Goal: Task Accomplishment & Management: Complete application form

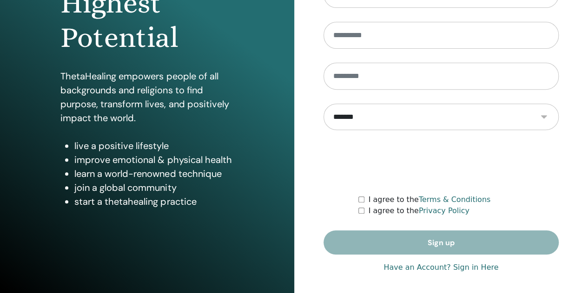
scroll to position [152, 0]
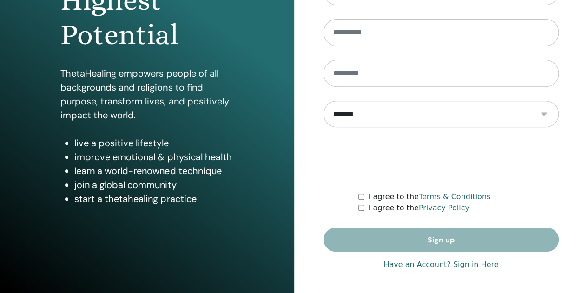
type input "**********"
click at [413, 263] on link "Have an Account? Sign in Here" at bounding box center [440, 264] width 115 height 11
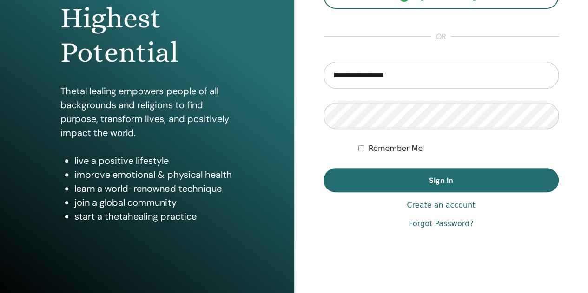
scroll to position [152, 0]
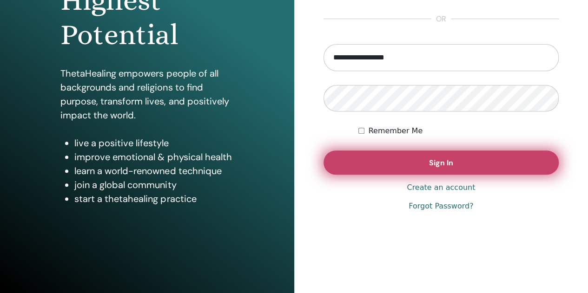
click at [448, 162] on span "Sign In" at bounding box center [441, 163] width 24 height 10
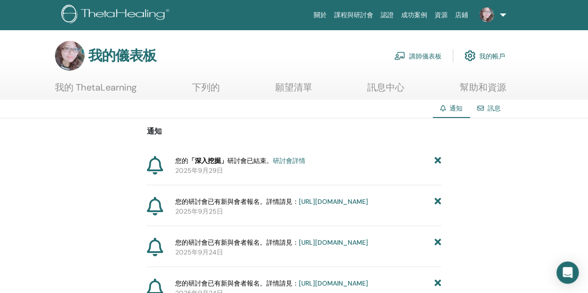
click at [292, 159] on font "研討會詳情" at bounding box center [289, 161] width 33 height 8
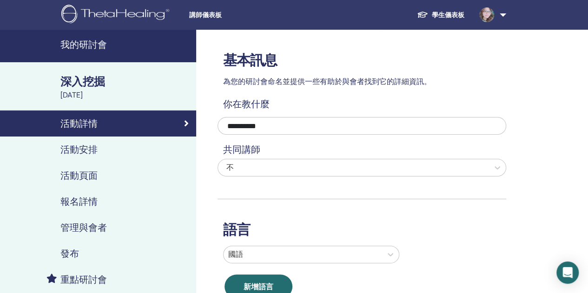
click at [89, 48] on font "我的研討會" at bounding box center [83, 45] width 46 height 12
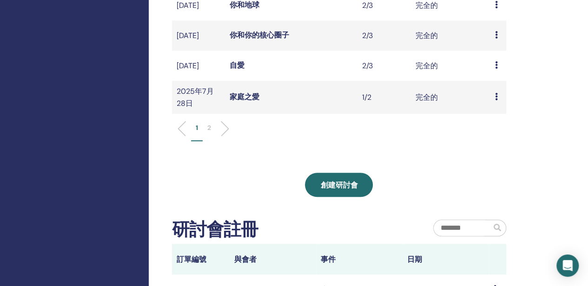
scroll to position [372, 0]
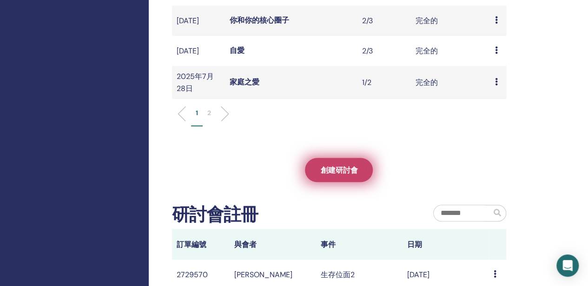
click at [335, 175] on font "創建研討會" at bounding box center [338, 170] width 37 height 10
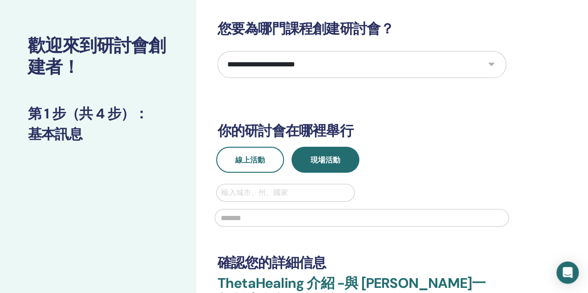
scroll to position [46, 0]
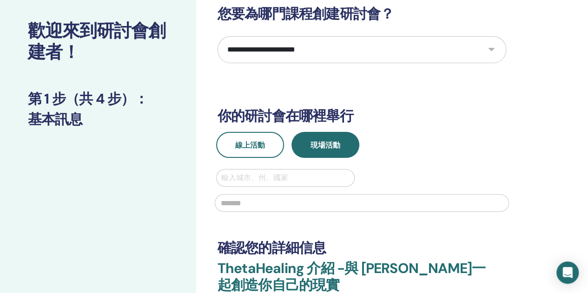
click at [489, 47] on select "**********" at bounding box center [361, 49] width 288 height 27
select select "****"
click at [217, 36] on select "**********" at bounding box center [361, 49] width 288 height 27
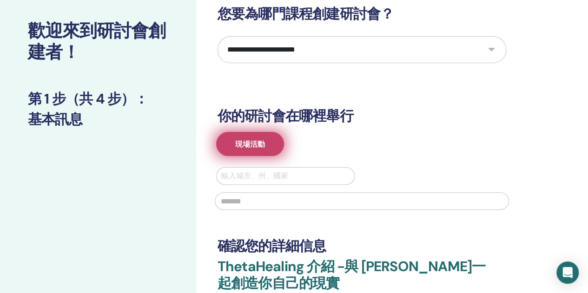
click at [268, 151] on button "現場活動" at bounding box center [250, 144] width 68 height 24
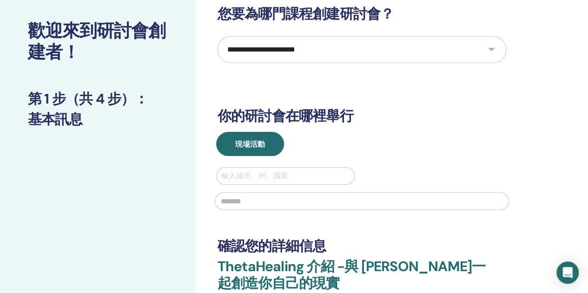
click at [299, 178] on div at bounding box center [285, 176] width 129 height 13
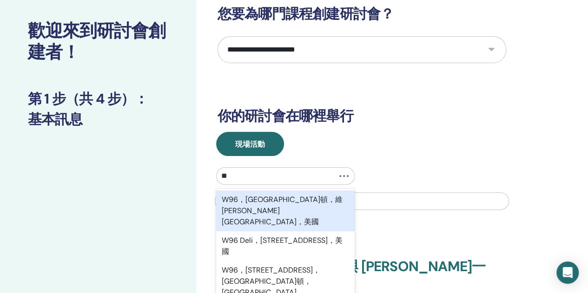
type input "*"
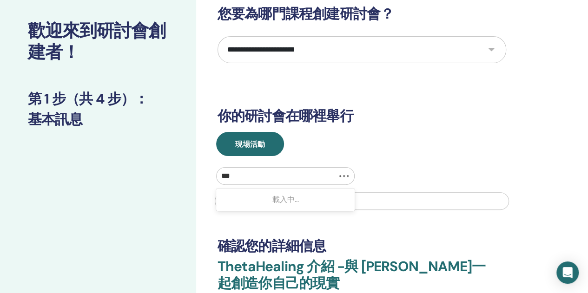
type input "**"
click at [258, 199] on input "text" at bounding box center [362, 201] width 294 height 18
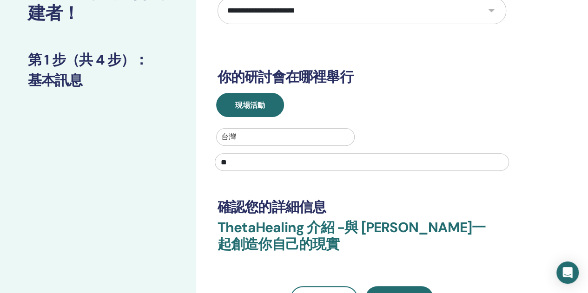
scroll to position [186, 0]
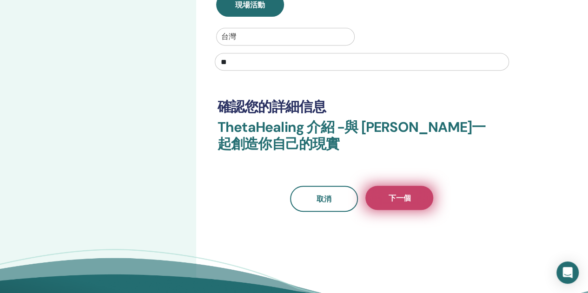
type input "**"
click at [405, 194] on font "下一個" at bounding box center [399, 198] width 22 height 10
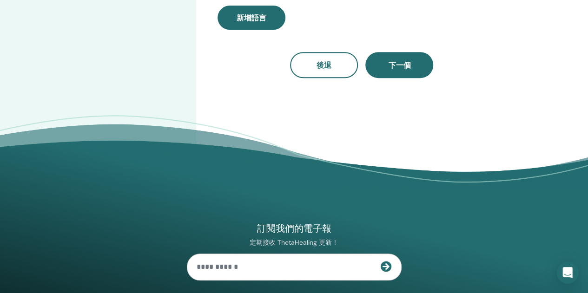
scroll to position [0, 0]
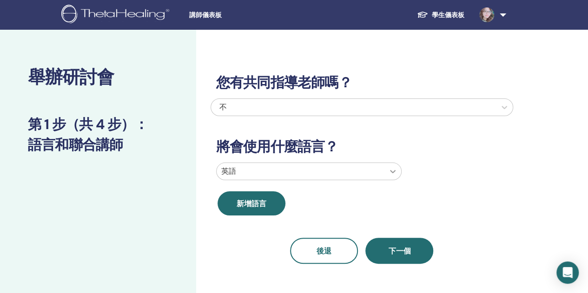
click at [392, 168] on icon at bounding box center [392, 171] width 9 height 9
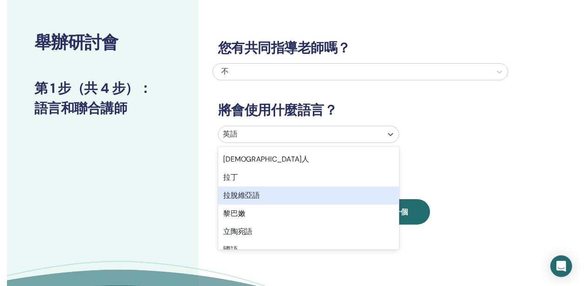
scroll to position [511, 0]
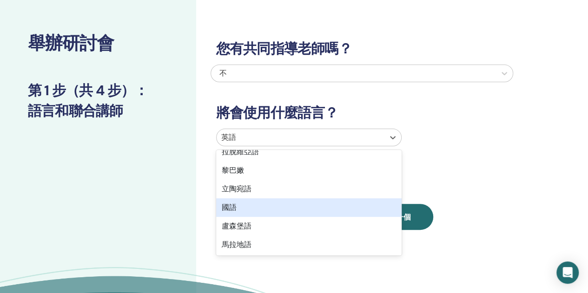
click at [301, 211] on div "國語" at bounding box center [308, 207] width 185 height 19
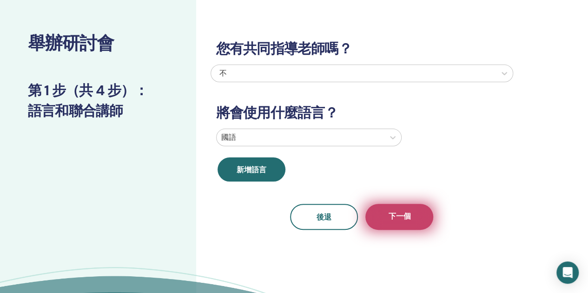
click at [405, 217] on font "下一個" at bounding box center [399, 216] width 22 height 10
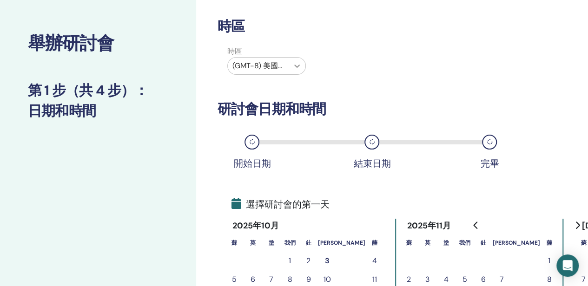
click at [295, 66] on icon at bounding box center [297, 66] width 6 height 3
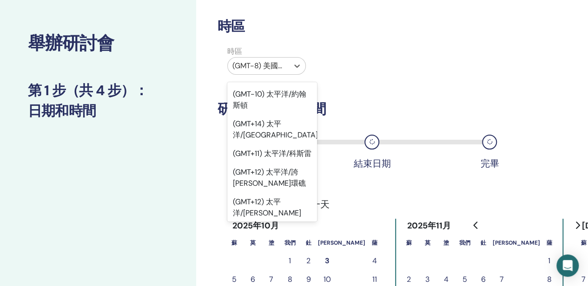
scroll to position [15750, 0]
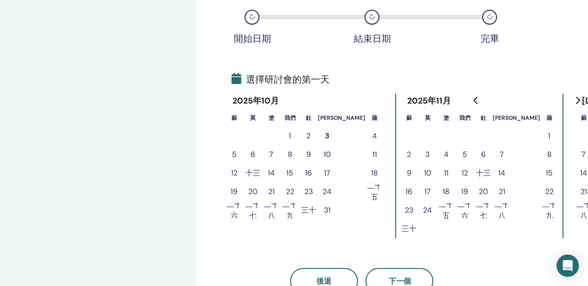
scroll to position [173, 0]
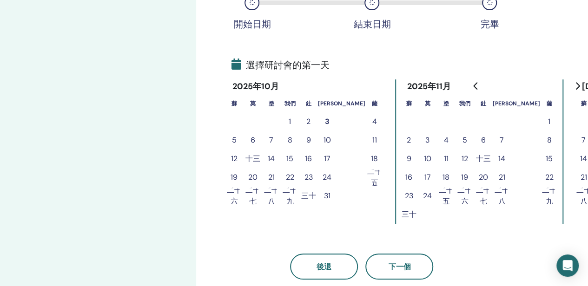
click at [271, 157] on font "14" at bounding box center [271, 159] width 7 height 10
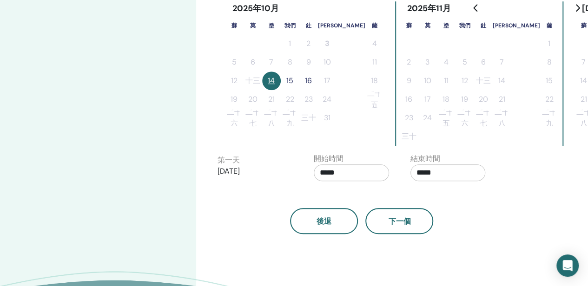
scroll to position [266, 0]
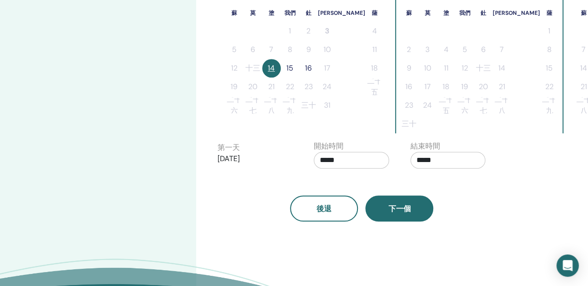
click at [401, 217] on button "下一個" at bounding box center [399, 209] width 68 height 26
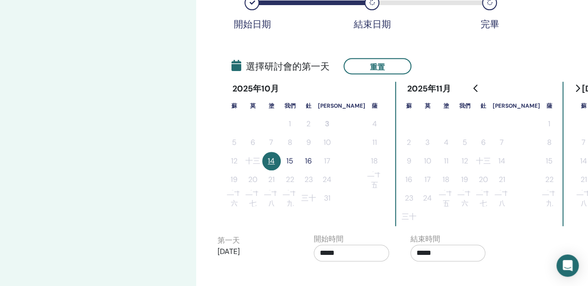
scroll to position [127, 0]
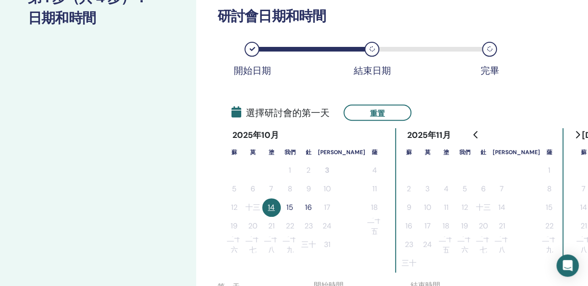
click at [288, 209] on font "15" at bounding box center [289, 208] width 7 height 10
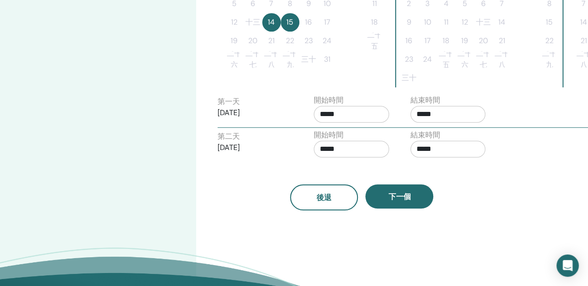
scroll to position [313, 0]
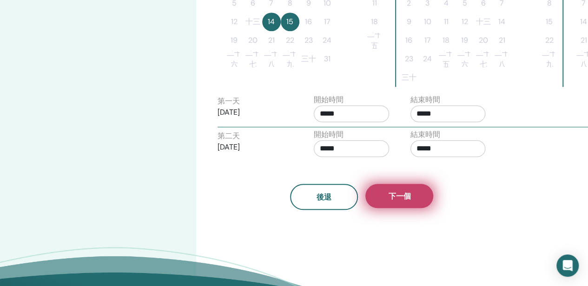
click at [402, 199] on font "下一個" at bounding box center [399, 196] width 22 height 10
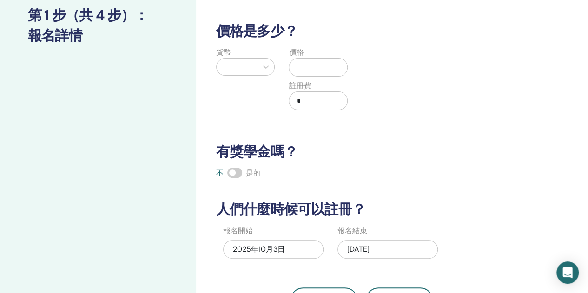
scroll to position [34, 0]
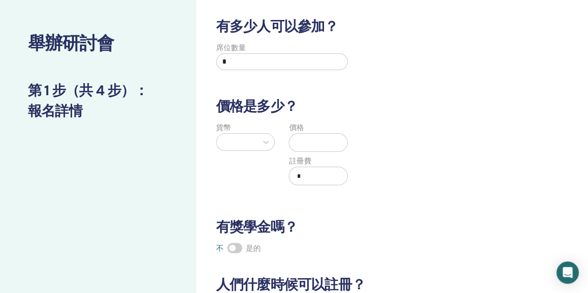
drag, startPoint x: 243, startPoint y: 62, endPoint x: 162, endPoint y: 59, distance: 81.8
click at [162, 59] on div "舉辦研討會 第 1 步（共 4 步） ： 報名詳情 有多少人可以參加？ 席位數量 * 價格是多少？ 貨幣 價格 註冊費 * 有獎學金嗎？ 不 是的 人們什麼時…" at bounding box center [294, 257] width 588 height 523
type input "*"
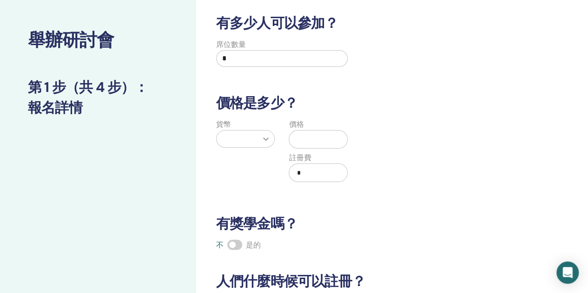
click at [270, 142] on icon at bounding box center [265, 138] width 9 height 9
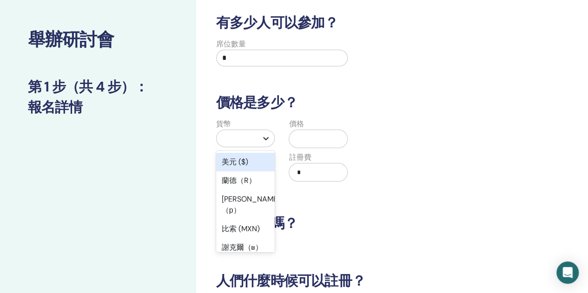
scroll to position [38, 0]
click at [245, 162] on font "美元 ($)" at bounding box center [235, 162] width 26 height 10
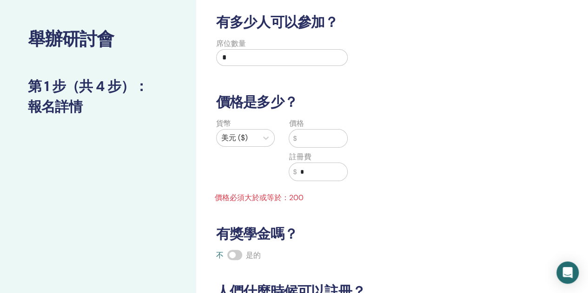
click at [318, 141] on input "text" at bounding box center [321, 139] width 51 height 18
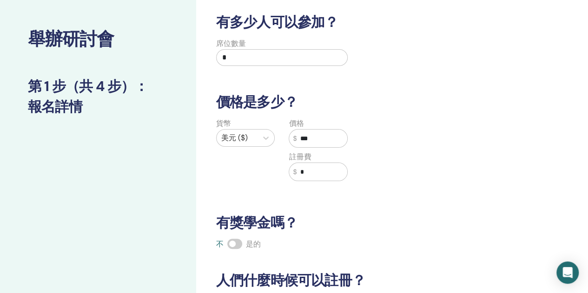
type input "***"
drag, startPoint x: 307, startPoint y: 169, endPoint x: 294, endPoint y: 171, distance: 13.2
click at [294, 171] on div "$ *" at bounding box center [317, 172] width 59 height 19
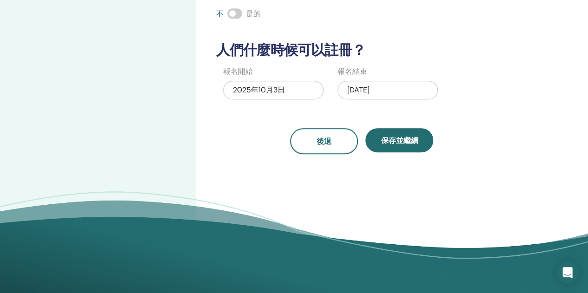
scroll to position [270, 0]
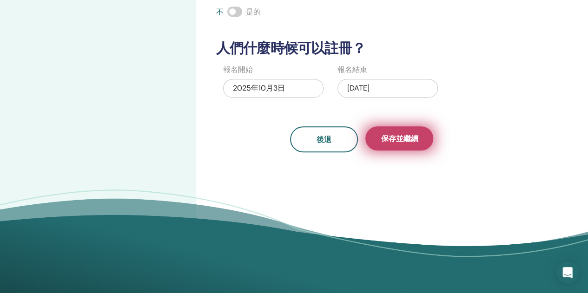
type input "***"
click at [405, 140] on font "保存並繼續" at bounding box center [398, 139] width 37 height 10
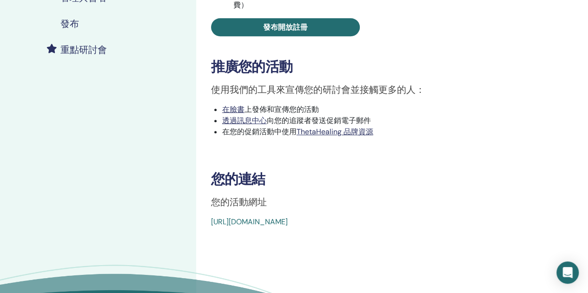
scroll to position [232, 0]
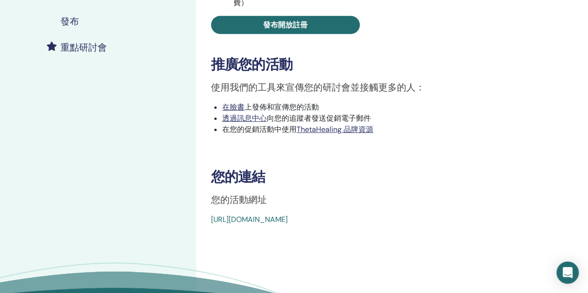
drag, startPoint x: 206, startPoint y: 222, endPoint x: 514, endPoint y: 254, distance: 309.2
click at [514, 254] on div "發現你的演算法 事件類型 親自 活動狀態 未發布 註冊 0/3 發布您的研討會 為了讓您的學生註冊，您需要發布您的研討會。 你可以選擇 私人（未在搜尋中列出）…" at bounding box center [392, 76] width 392 height 558
copy font "https://www.thetahealing.com/seminar-379110-details.html"
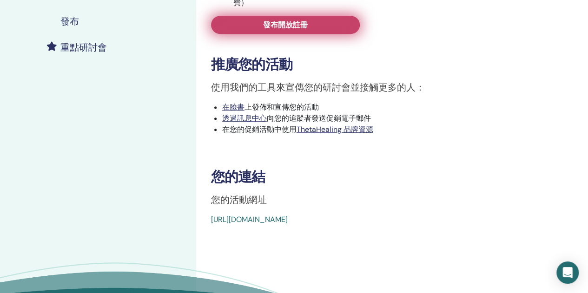
click at [309, 27] on link "發布開放註冊" at bounding box center [285, 25] width 149 height 18
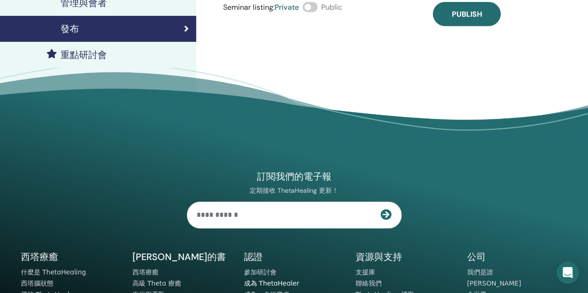
scroll to position [232, 0]
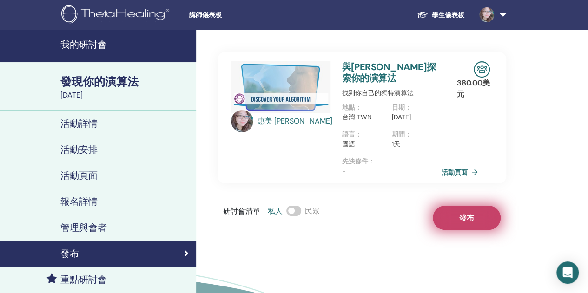
click at [456, 230] on button "發布" at bounding box center [466, 218] width 68 height 24
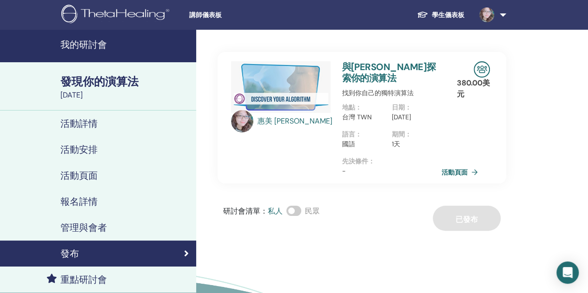
click at [110, 84] on font "發現你的演算法" at bounding box center [99, 81] width 78 height 14
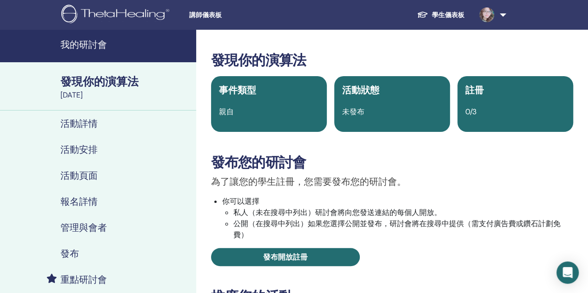
click at [453, 16] on font "學生儀表板" at bounding box center [447, 15] width 33 height 8
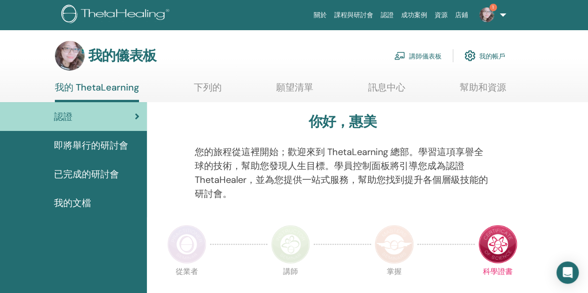
click at [109, 143] on font "即將舉行的研討會" at bounding box center [91, 145] width 74 height 12
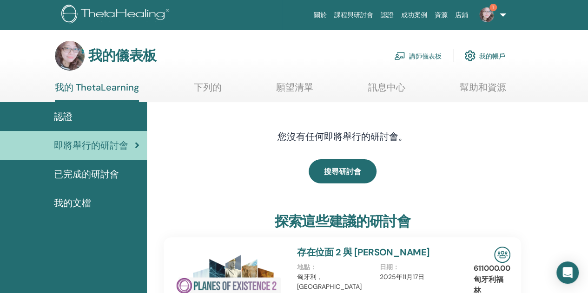
click at [105, 89] on font "我的 ThetaLearning" at bounding box center [97, 87] width 84 height 12
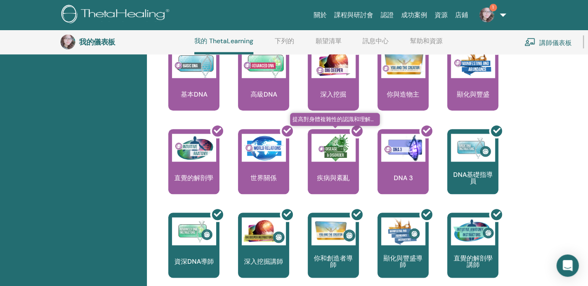
scroll to position [442, 0]
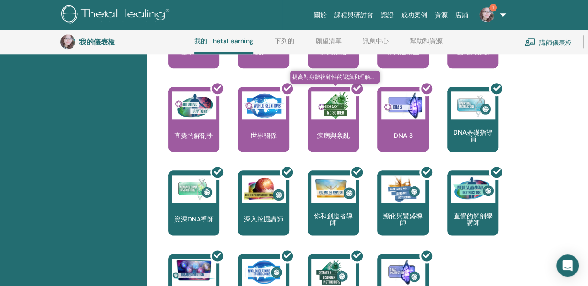
drag, startPoint x: 357, startPoint y: 161, endPoint x: 351, endPoint y: 160, distance: 5.7
drag, startPoint x: 351, startPoint y: 160, endPoint x: 550, endPoint y: 166, distance: 199.3
click at [551, 166] on div "你好，惠美 您的旅程從這裡開始；歡迎來到 ThetaLearning 總部。學習這項享譽全球的技術，幫助您發現人生目標。學員控制面板將引導您成為認證 Thet…" at bounding box center [367, 68] width 441 height 766
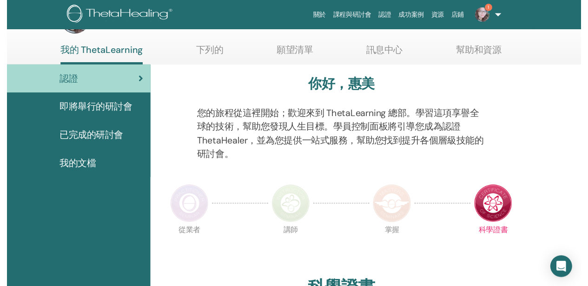
scroll to position [117, 0]
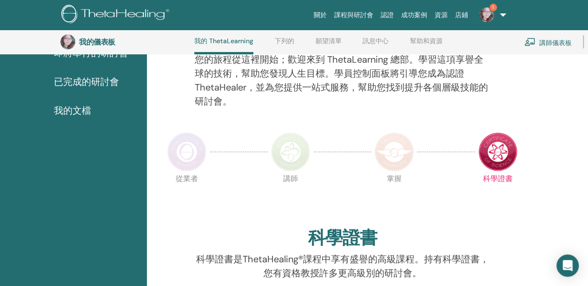
click at [400, 148] on img at bounding box center [393, 151] width 39 height 39
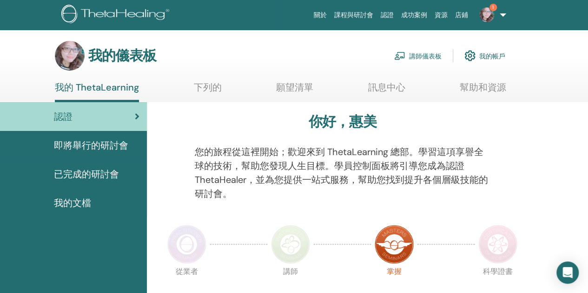
click at [419, 55] on font "講師儀表板" at bounding box center [425, 56] width 33 height 8
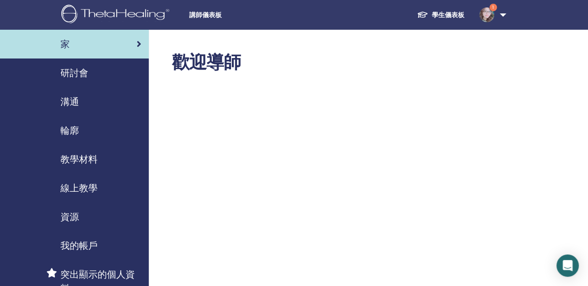
click at [490, 18] on img at bounding box center [486, 14] width 15 height 15
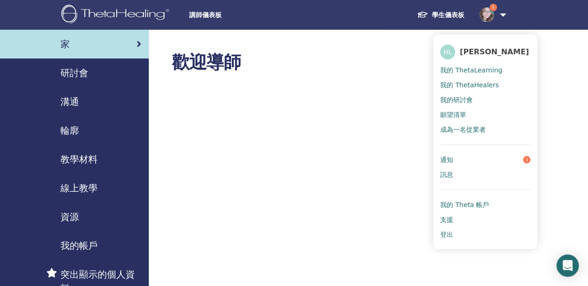
click at [482, 158] on link "通知 1" at bounding box center [485, 159] width 90 height 15
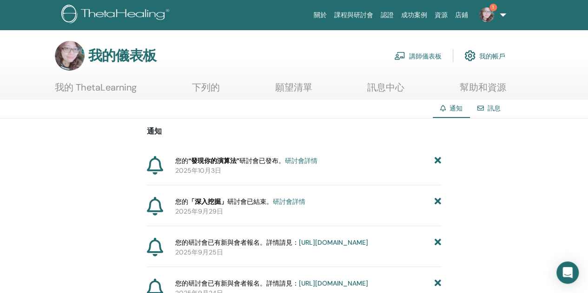
click at [300, 161] on font "研討會詳情" at bounding box center [301, 161] width 33 height 8
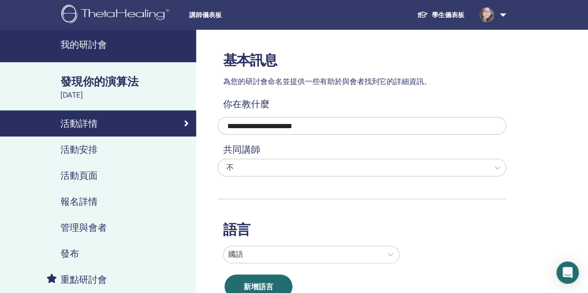
click at [104, 86] on font "發現你的演算法" at bounding box center [99, 81] width 78 height 14
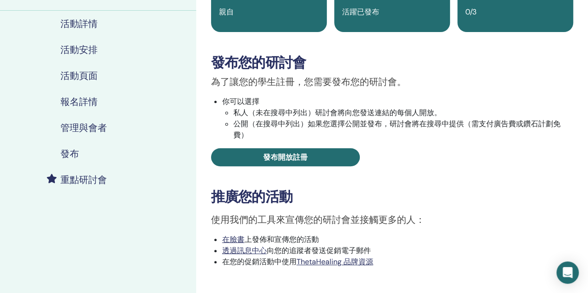
scroll to position [46, 0]
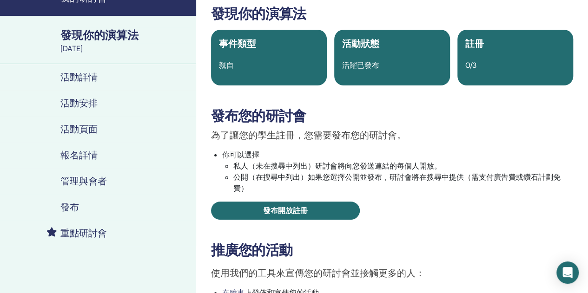
click at [85, 157] on font "報名詳情" at bounding box center [78, 155] width 37 height 12
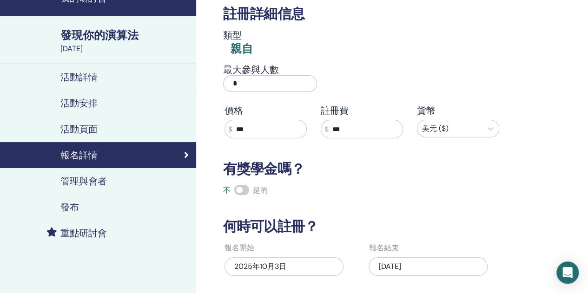
click at [77, 132] on font "活動頁面" at bounding box center [78, 129] width 37 height 12
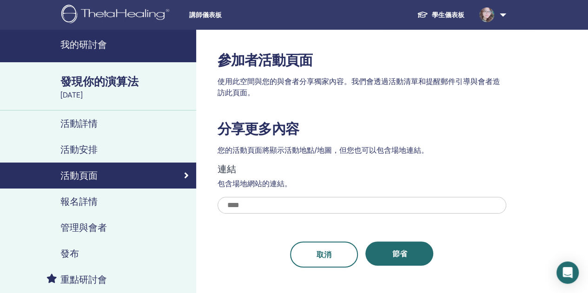
click at [75, 150] on font "活動安排" at bounding box center [78, 150] width 37 height 12
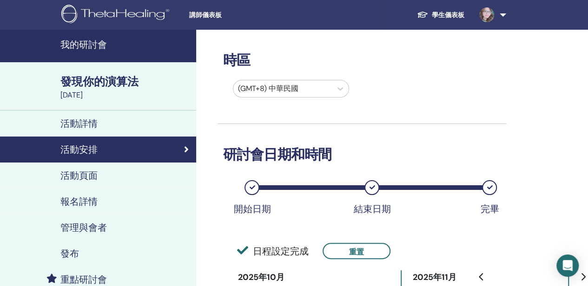
click at [87, 125] on font "活動詳情" at bounding box center [78, 124] width 37 height 12
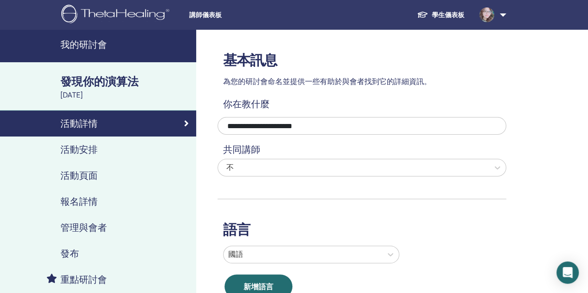
click at [82, 84] on font "發現你的演算法" at bounding box center [99, 81] width 78 height 14
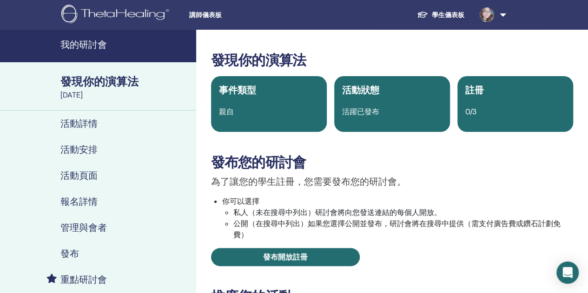
click at [446, 17] on font "學生儀表板" at bounding box center [447, 15] width 33 height 8
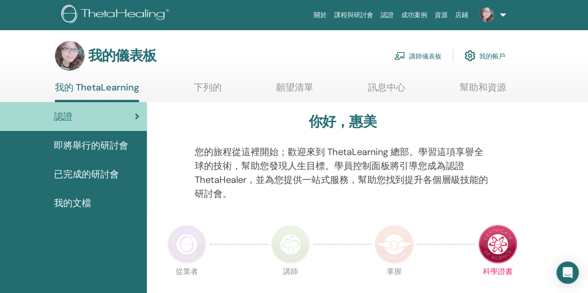
click at [487, 57] on font "我的帳戶" at bounding box center [492, 56] width 26 height 8
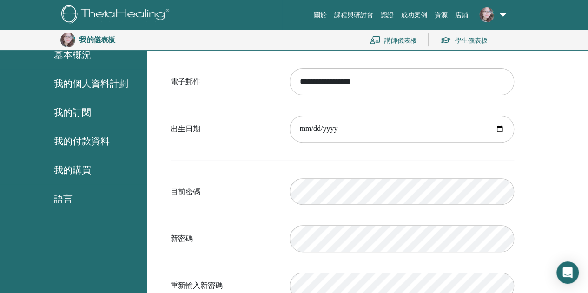
scroll to position [113, 0]
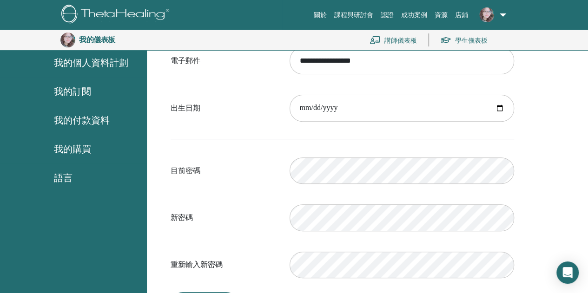
click at [70, 151] on font "我的購買" at bounding box center [72, 149] width 37 height 12
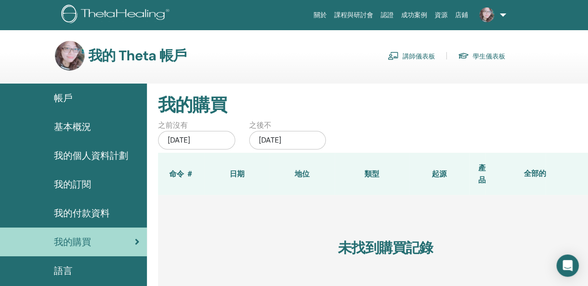
click at [65, 129] on font "基本概況" at bounding box center [72, 127] width 37 height 12
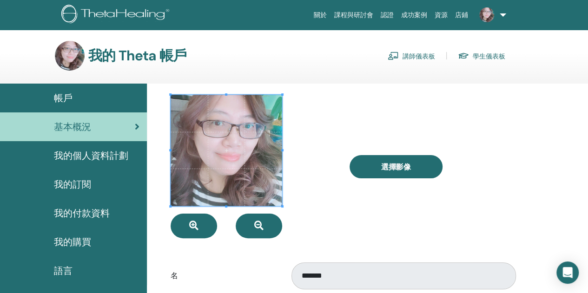
click at [80, 158] on font "我的個人資料計劃" at bounding box center [91, 156] width 74 height 12
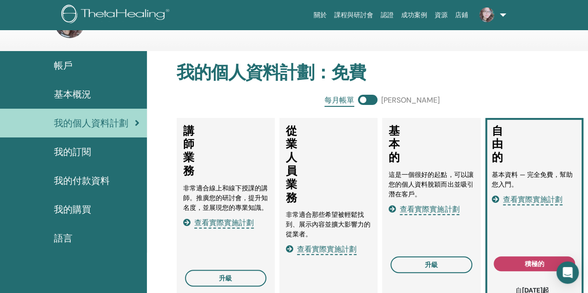
scroll to position [46, 0]
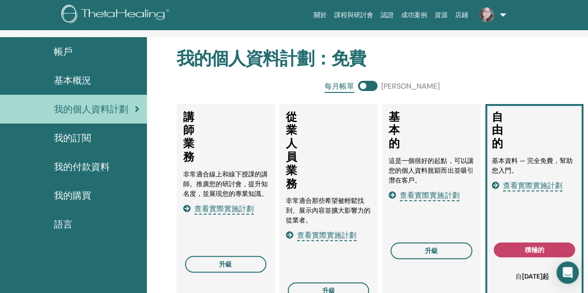
click at [387, 17] on font "認證" at bounding box center [386, 14] width 13 height 7
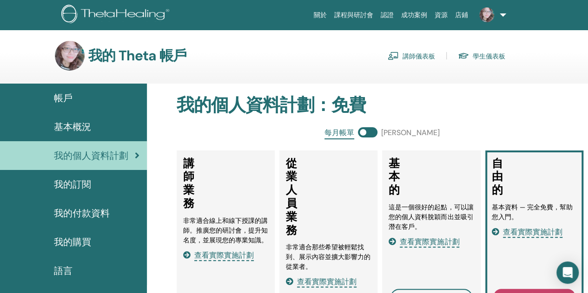
click at [72, 97] on font "帳戶" at bounding box center [63, 98] width 19 height 12
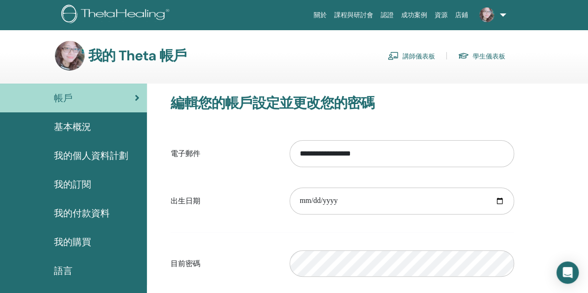
click at [354, 16] on font "課程與研討會" at bounding box center [353, 14] width 39 height 7
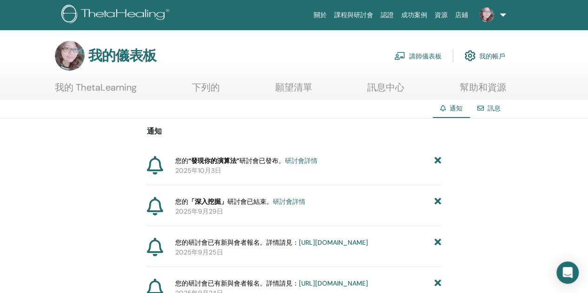
click at [299, 163] on font "研討會詳情" at bounding box center [301, 161] width 33 height 8
click at [420, 55] on font "講師儀表板" at bounding box center [425, 56] width 33 height 8
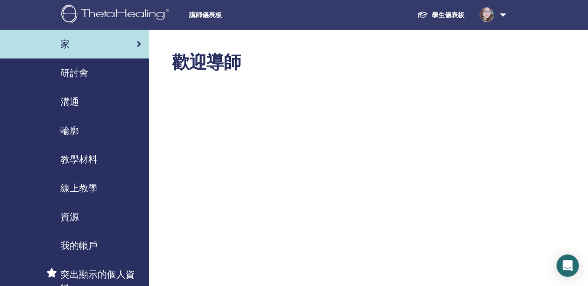
click at [68, 73] on font "研討會" at bounding box center [74, 73] width 28 height 12
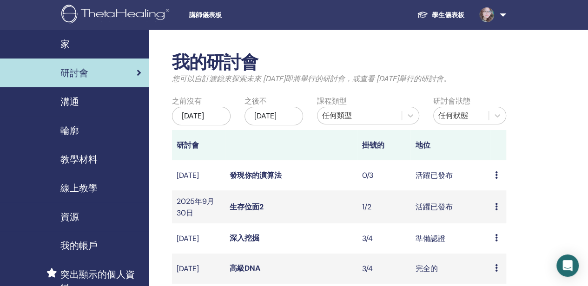
click at [76, 162] on font "教學材料" at bounding box center [78, 159] width 37 height 12
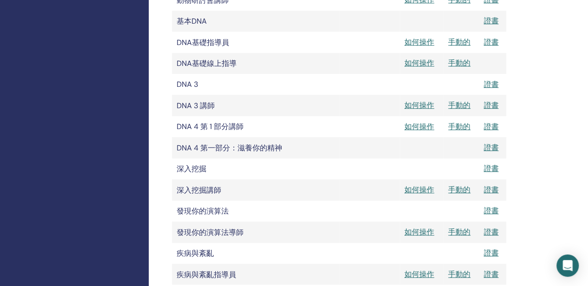
scroll to position [418, 0]
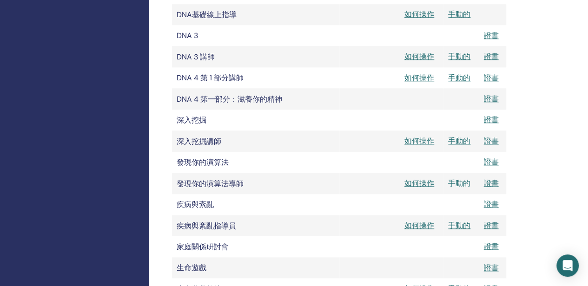
click at [456, 188] on font "手動的" at bounding box center [459, 183] width 22 height 10
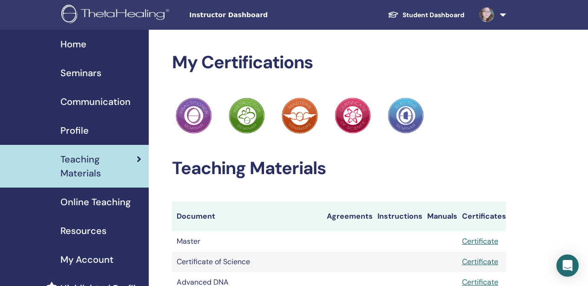
scroll to position [418, 0]
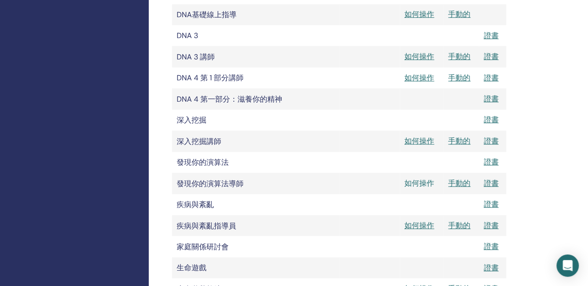
click at [423, 187] on font "如何操作" at bounding box center [419, 183] width 30 height 10
